Goal: Feedback & Contribution: Contribute content

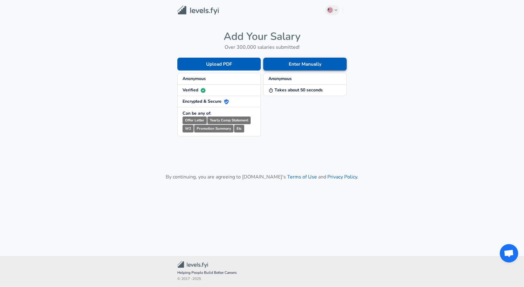
click at [308, 65] on button "Enter Manually" at bounding box center [304, 64] width 83 height 13
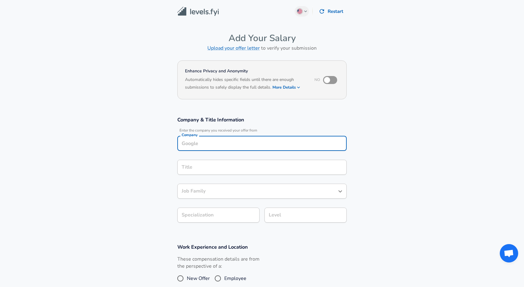
scroll to position [6, 0]
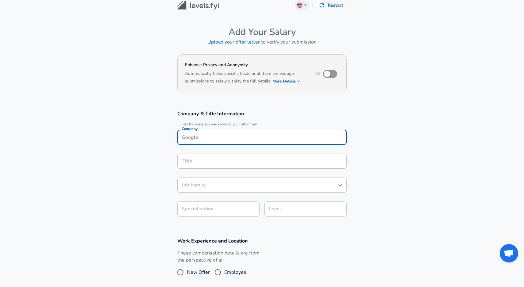
click at [228, 139] on input "Company" at bounding box center [262, 138] width 164 height 10
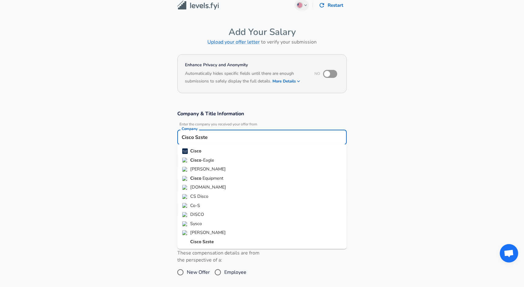
click at [197, 151] on strong "Cisco" at bounding box center [195, 151] width 11 height 6
type input "Cisco"
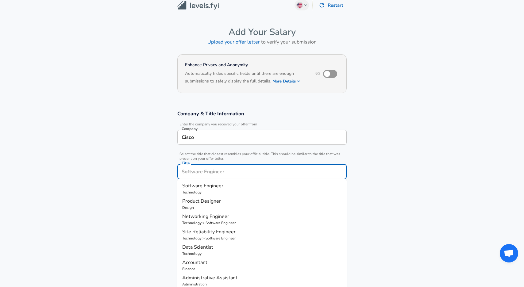
scroll to position [18, 0]
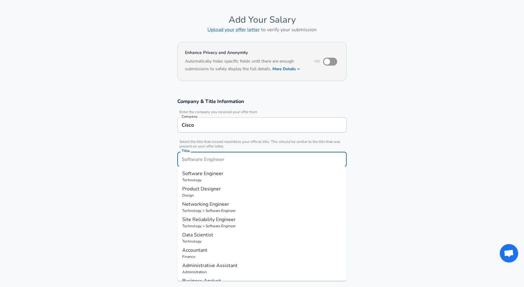
click at [208, 160] on input "Title" at bounding box center [262, 160] width 164 height 10
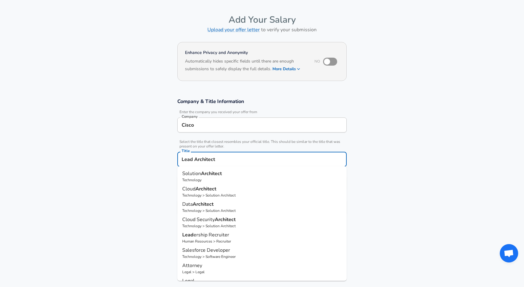
scroll to position [0, 0]
click at [195, 175] on span "Solution" at bounding box center [191, 173] width 19 height 7
type input "Solution Architect"
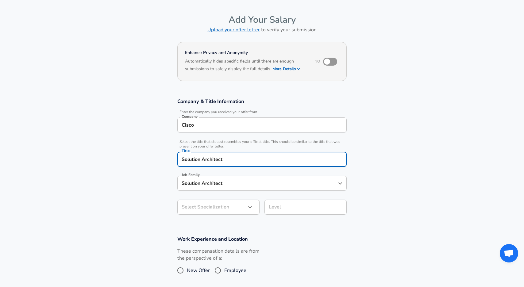
type input "Solution Architect"
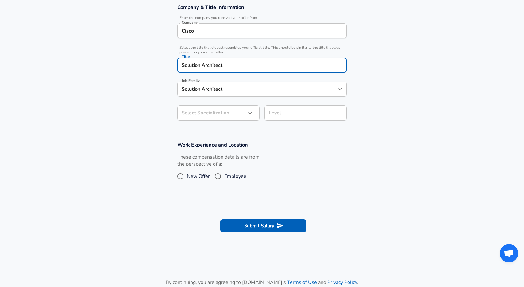
scroll to position [131, 0]
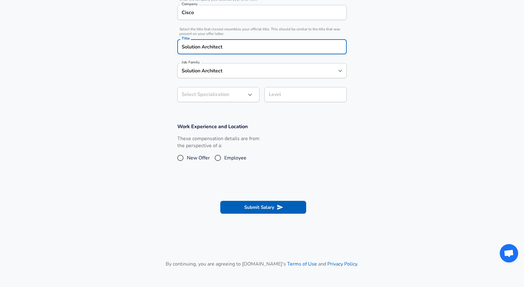
click at [223, 114] on body "We value your privacy We use cookies to enhance your browsing experience, serve…" at bounding box center [262, 12] width 524 height 287
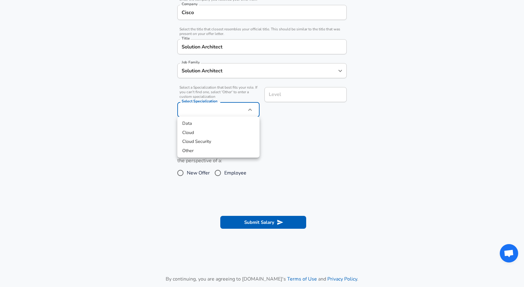
click at [191, 151] on li "Other" at bounding box center [218, 150] width 82 height 9
type input "Other"
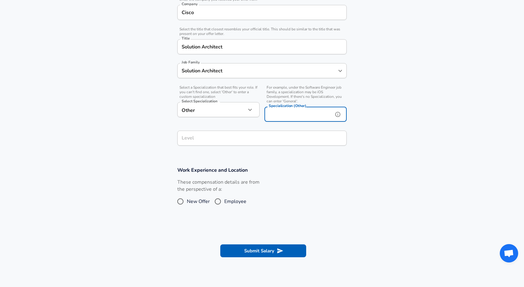
click at [303, 117] on input "Specialization (Other)" at bounding box center [298, 114] width 66 height 15
type input "Data Center"
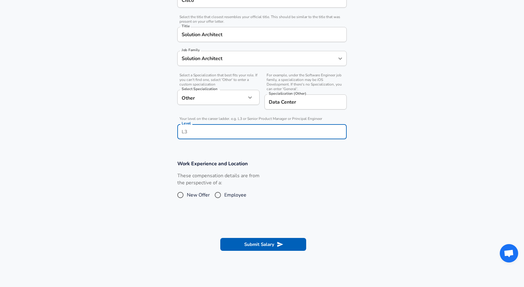
type input "S"
type input "Senior Technical Lead"
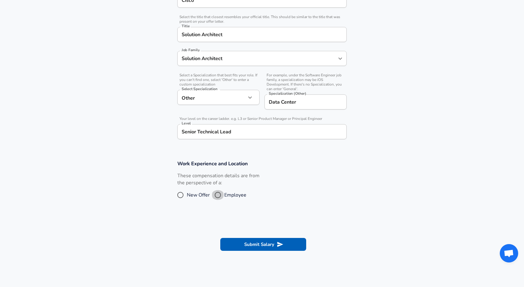
click at [223, 194] on input "Employee" at bounding box center [217, 195] width 13 height 10
radio input "true"
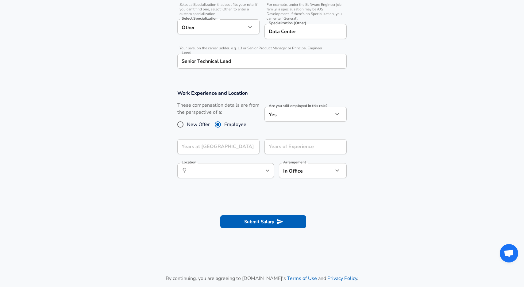
scroll to position [224, 0]
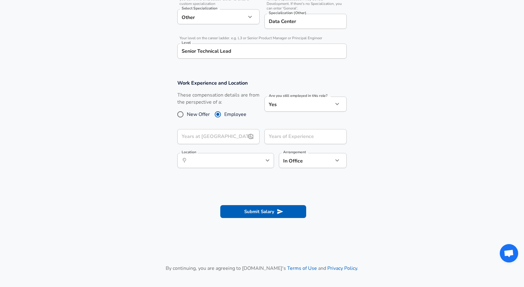
click at [218, 135] on input "Years at [GEOGRAPHIC_DATA]" at bounding box center [211, 136] width 69 height 15
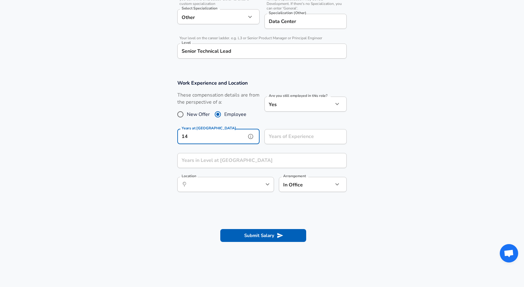
type input "14"
click at [380, 141] on section "Work Experience and Location These compensation details are from the perspectiv…" at bounding box center [262, 138] width 524 height 133
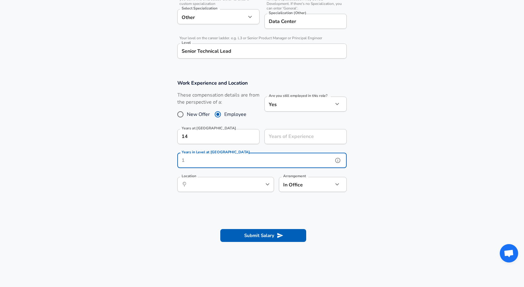
click at [229, 157] on input "Years in Level at [GEOGRAPHIC_DATA]" at bounding box center [255, 160] width 156 height 15
type input "2"
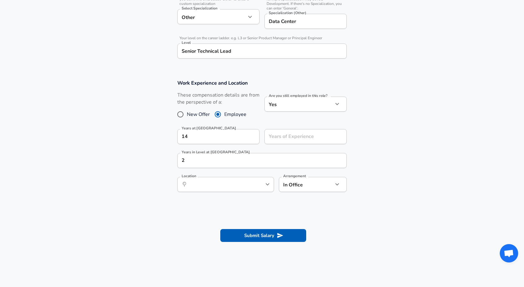
click at [138, 186] on section "Work Experience and Location These compensation details are from the perspectiv…" at bounding box center [262, 138] width 524 height 133
click at [248, 184] on input "Location" at bounding box center [219, 185] width 63 height 10
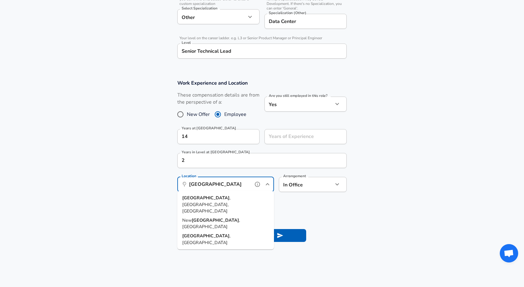
click at [197, 197] on strong "[GEOGRAPHIC_DATA]" at bounding box center [205, 198] width 47 height 6
type input "[GEOGRAPHIC_DATA], [GEOGRAPHIC_DATA], [GEOGRAPHIC_DATA]"
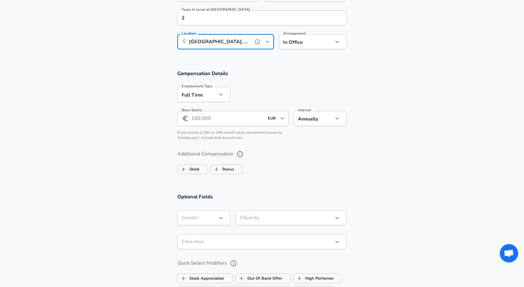
scroll to position [370, 0]
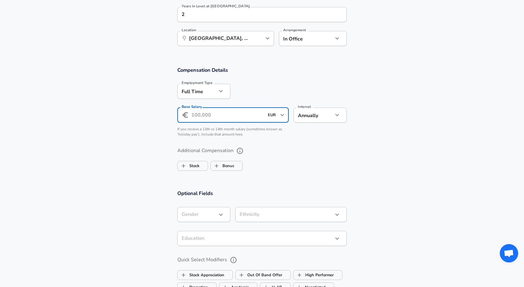
click at [220, 112] on input "Base Salary" at bounding box center [227, 115] width 73 height 15
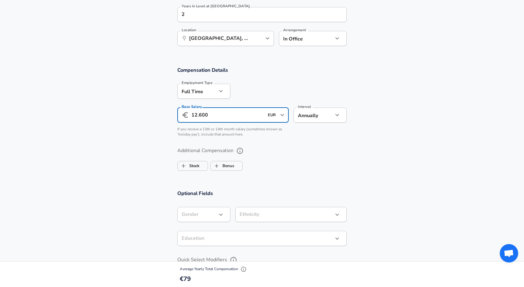
type input "126.000"
click at [381, 147] on section "Additional Compensation Stock Bonus" at bounding box center [262, 157] width 524 height 33
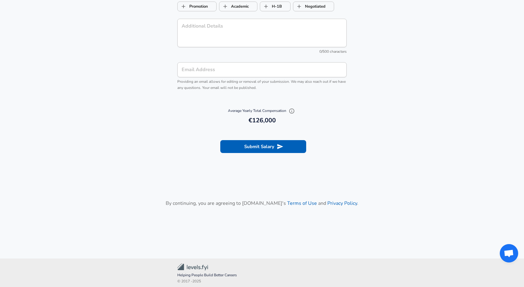
scroll to position [651, 0]
click at [260, 143] on button "Submit Salary" at bounding box center [263, 147] width 86 height 13
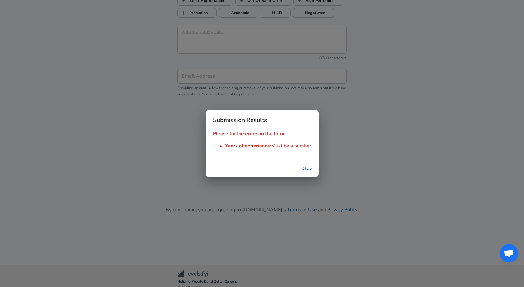
click at [306, 170] on button "Okay" at bounding box center [307, 168] width 20 height 11
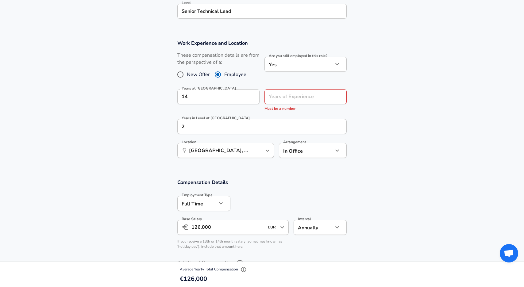
scroll to position [274, 0]
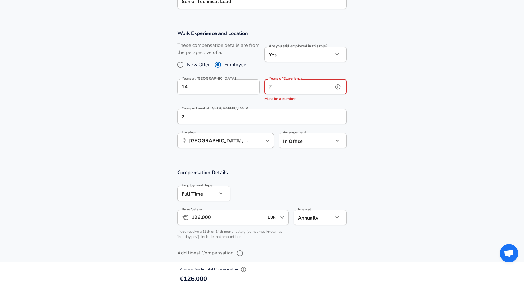
click at [278, 83] on input "Years of Experience" at bounding box center [299, 86] width 69 height 15
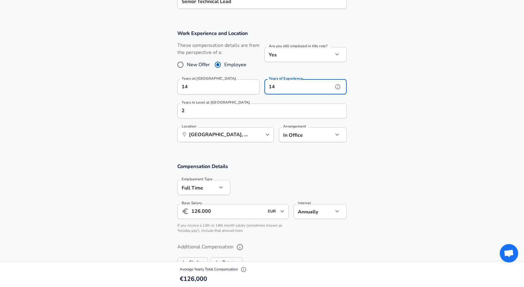
type input "14"
click at [408, 130] on section "Work Experience and Location These compensation details are from the perspectiv…" at bounding box center [262, 89] width 524 height 133
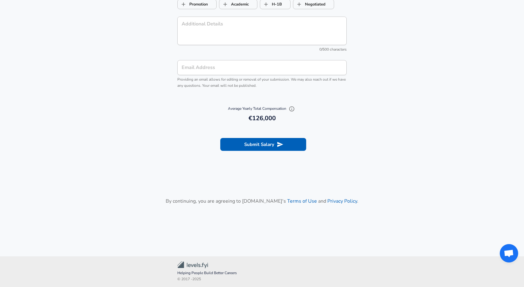
scroll to position [651, 0]
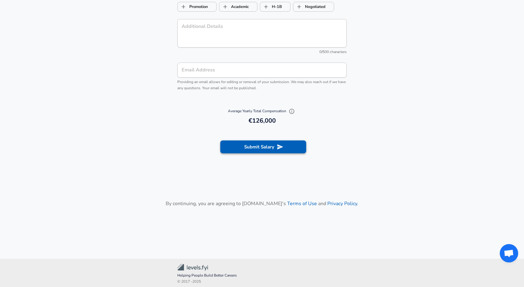
click at [256, 145] on button "Submit Salary" at bounding box center [263, 147] width 86 height 13
